Goal: Obtain resource: Obtain resource

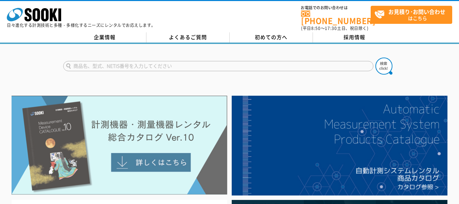
click at [152, 155] on img at bounding box center [120, 145] width 216 height 99
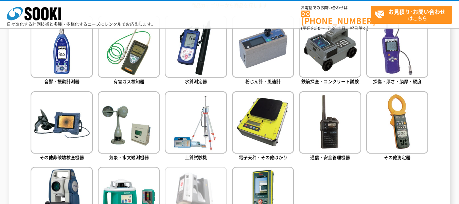
scroll to position [408, 0]
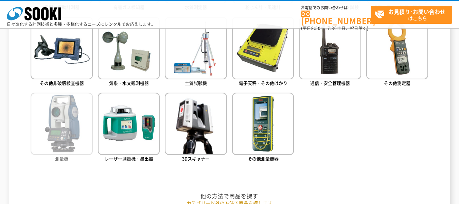
click at [78, 133] on img at bounding box center [62, 123] width 62 height 62
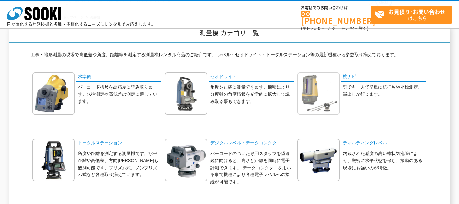
scroll to position [34, 0]
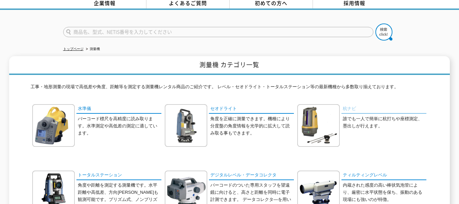
click at [351, 105] on link "杭ナビ" at bounding box center [384, 109] width 85 height 10
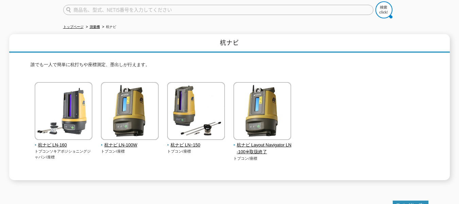
scroll to position [68, 0]
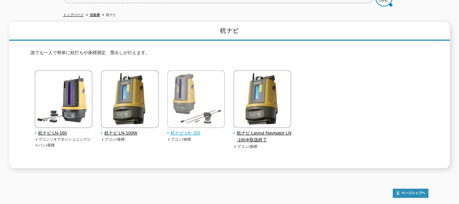
click at [180, 131] on span "杭ナビ LNｰ150" at bounding box center [196, 133] width 58 height 7
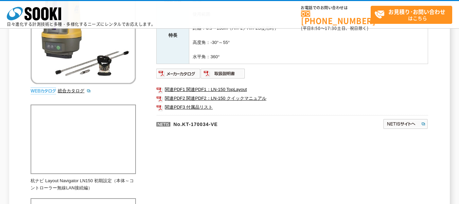
scroll to position [107, 0]
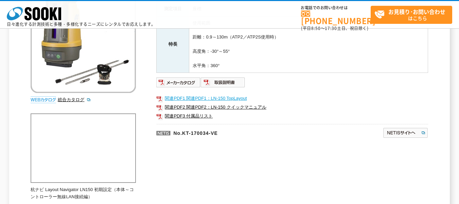
click at [192, 98] on link "関連PDF1 関連PDF1：LN-150 TopLayout" at bounding box center [292, 98] width 272 height 9
click at [186, 116] on link "関連PDF3 付属品リスト" at bounding box center [292, 116] width 272 height 9
drag, startPoint x: 190, startPoint y: 116, endPoint x: 264, endPoint y: 139, distance: 78.0
click at [264, 139] on p "No.KT-170034-VE" at bounding box center [236, 132] width 161 height 16
drag, startPoint x: 191, startPoint y: 118, endPoint x: 249, endPoint y: 140, distance: 61.6
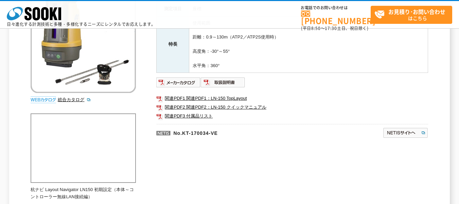
click at [249, 139] on p "No.KT-170034-VE" at bounding box center [236, 132] width 161 height 16
drag, startPoint x: 189, startPoint y: 117, endPoint x: 242, endPoint y: 134, distance: 55.6
click at [242, 134] on p "No.KT-170034-VE" at bounding box center [236, 132] width 161 height 16
drag, startPoint x: 185, startPoint y: 117, endPoint x: 263, endPoint y: 140, distance: 81.0
click at [263, 140] on p "No.KT-170034-VE" at bounding box center [236, 132] width 161 height 16
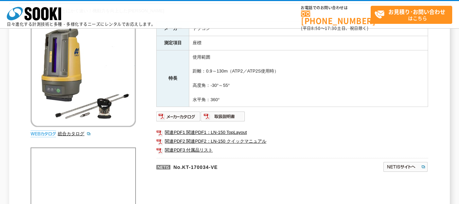
scroll to position [141, 0]
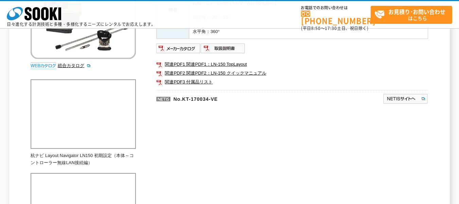
drag, startPoint x: 191, startPoint y: 83, endPoint x: 170, endPoint y: 145, distance: 65.2
click at [171, 144] on div "とにかく簡単！とにかく速い！機動力を向上した杭ナビ 総合カタログ メーカー トプコン 測定項目 座標 特長 使用範囲 距離：0.9～130m（ATP2／ATP…" at bounding box center [230, 192] width 398 height 507
